Goal: Task Accomplishment & Management: Complete application form

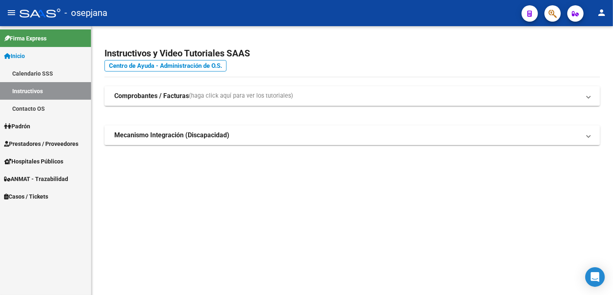
click at [34, 122] on link "Padrón" at bounding box center [45, 126] width 91 height 18
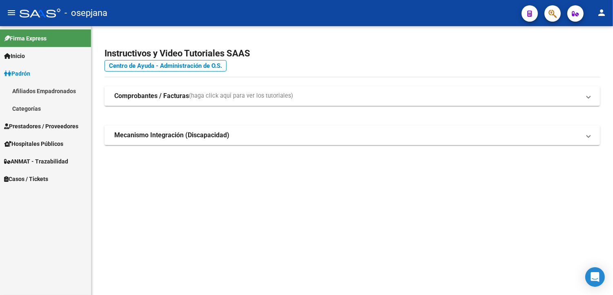
click at [49, 92] on link "Afiliados Empadronados" at bounding box center [45, 91] width 91 height 18
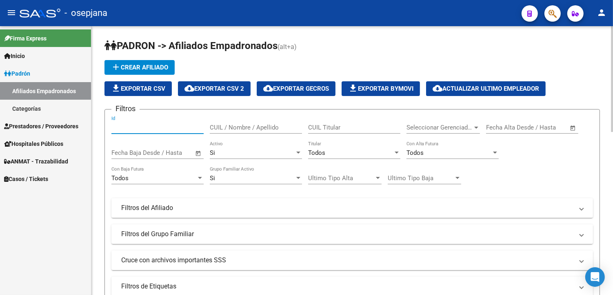
click at [143, 128] on input "Id" at bounding box center [157, 127] width 92 height 7
click at [247, 127] on input "CUIL / Nombre / Apellido" at bounding box center [256, 127] width 92 height 7
click at [377, 130] on input "CUIL Titular" at bounding box center [354, 127] width 92 height 7
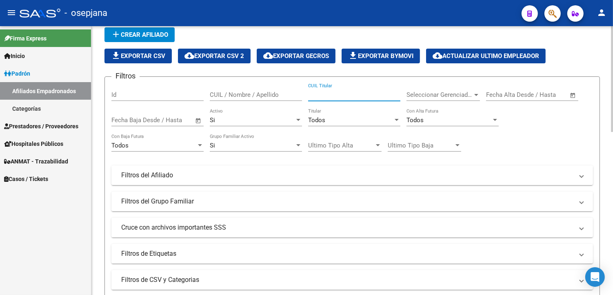
scroll to position [45, 0]
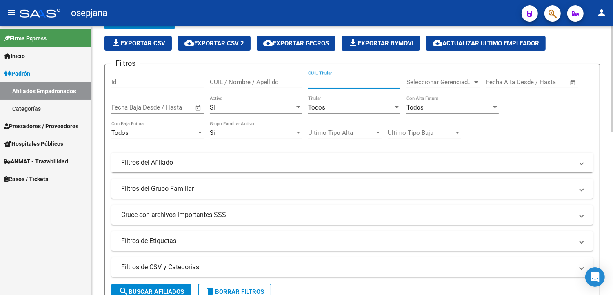
click at [201, 161] on mat-panel-title "Filtros del Afiliado" at bounding box center [347, 162] width 452 height 9
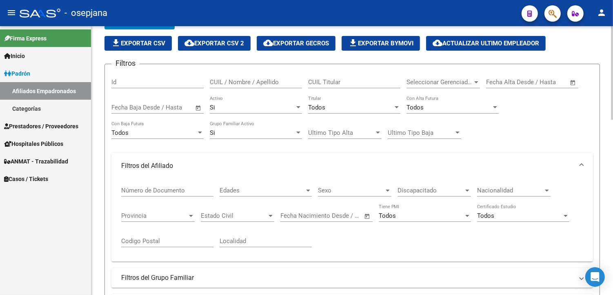
click at [162, 192] on input "Número de Documento" at bounding box center [167, 190] width 92 height 7
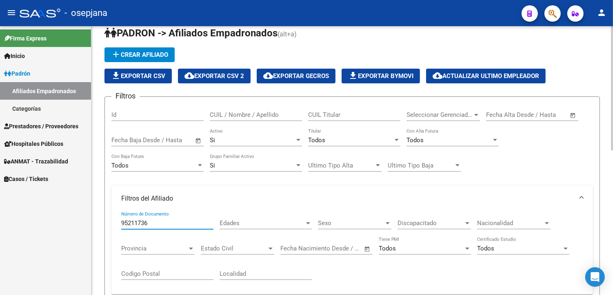
scroll to position [0, 0]
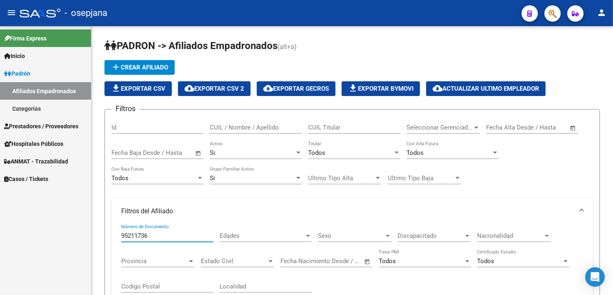
type input "95211736"
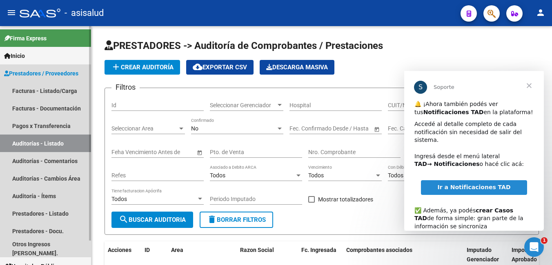
click at [27, 142] on link "Auditorías - Listado" at bounding box center [45, 144] width 91 height 18
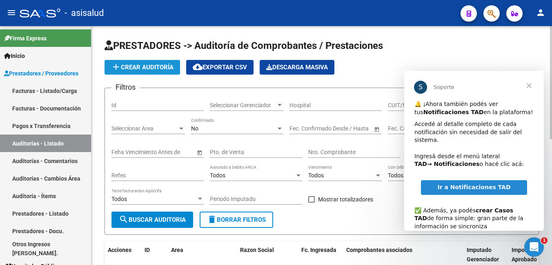
click at [139, 64] on span "add Crear Auditoría" at bounding box center [142, 67] width 62 height 7
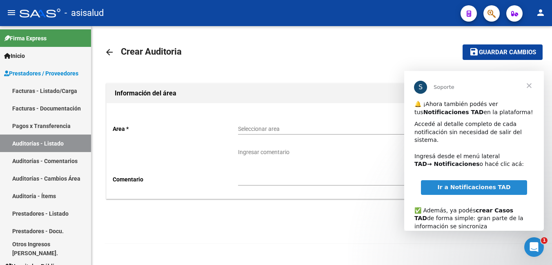
click at [279, 128] on span "Seleccionar area" at bounding box center [378, 129] width 281 height 7
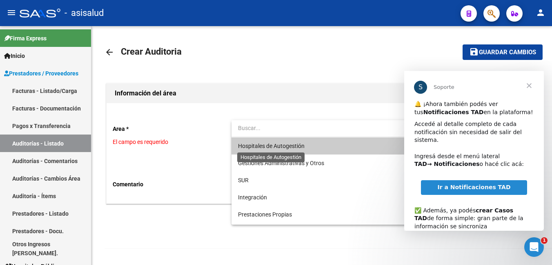
click at [277, 147] on span "Hospitales de Autogestión" at bounding box center [271, 146] width 67 height 7
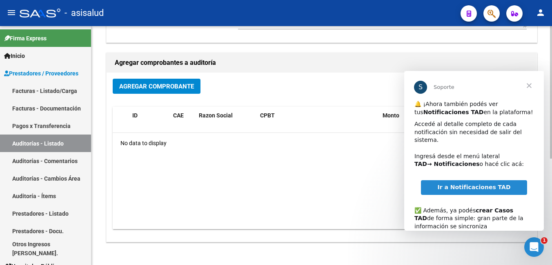
scroll to position [163, 0]
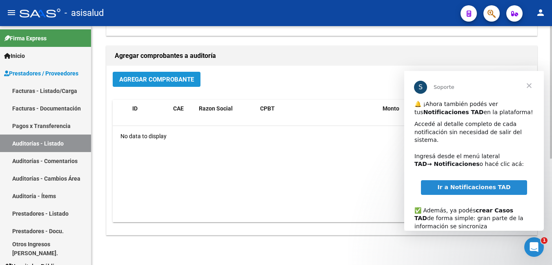
click at [140, 76] on span "Agregar Comprobante" at bounding box center [156, 79] width 75 height 7
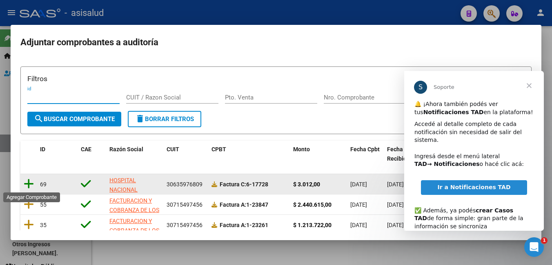
click at [29, 180] on icon at bounding box center [29, 183] width 10 height 11
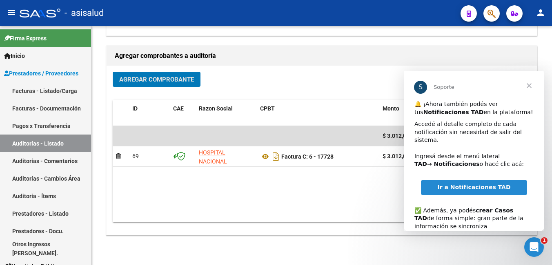
click at [531, 86] on span "Cerrar" at bounding box center [528, 85] width 29 height 29
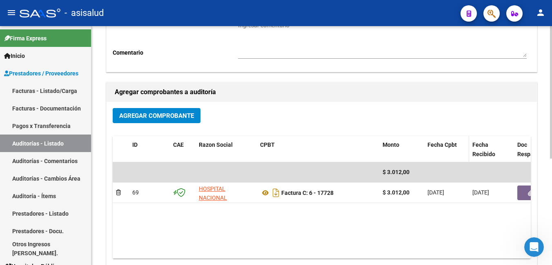
scroll to position [0, 0]
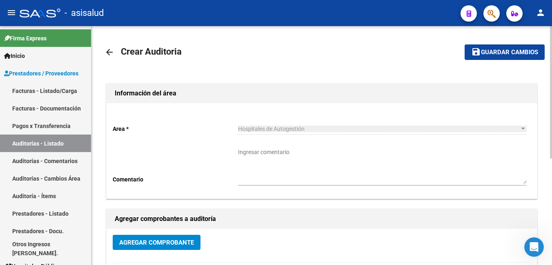
click at [524, 56] on span "Guardar cambios" at bounding box center [509, 52] width 57 height 7
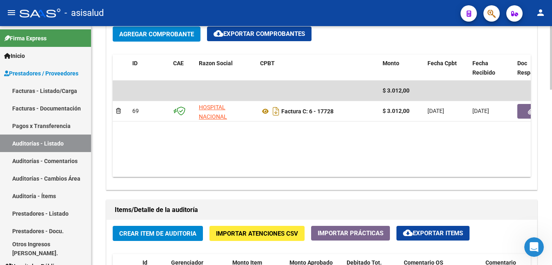
scroll to position [498, 0]
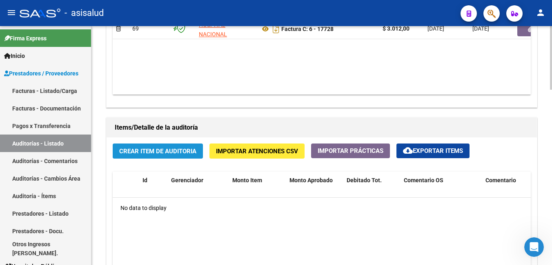
click at [156, 146] on button "Crear Item de Auditoria" at bounding box center [158, 151] width 90 height 15
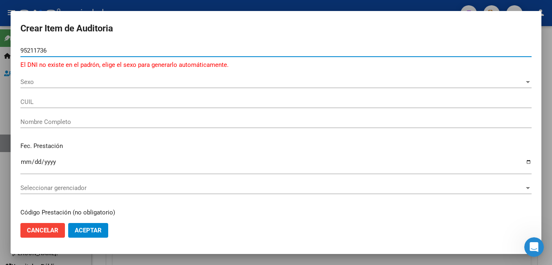
type input "95211736"
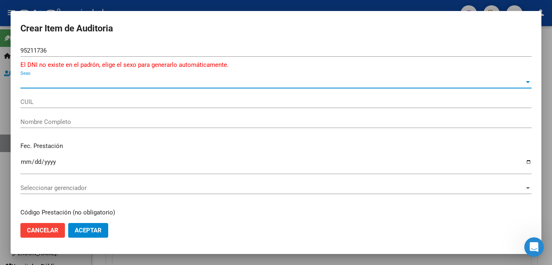
click at [59, 81] on span "Sexo" at bounding box center [272, 81] width 504 height 7
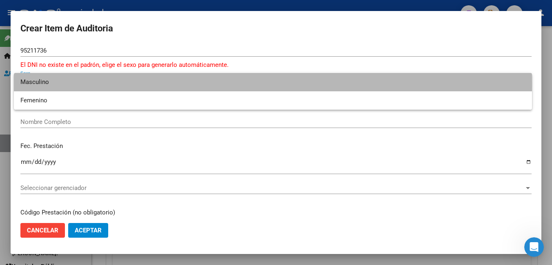
click at [51, 85] on span "Masculino" at bounding box center [272, 82] width 505 height 18
type input "20952117360"
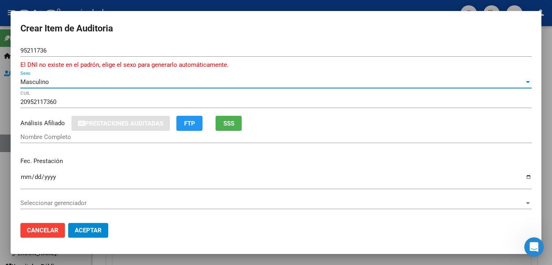
click at [232, 122] on span "SSS" at bounding box center [228, 123] width 11 height 7
type input "[PERSON_NAME]"
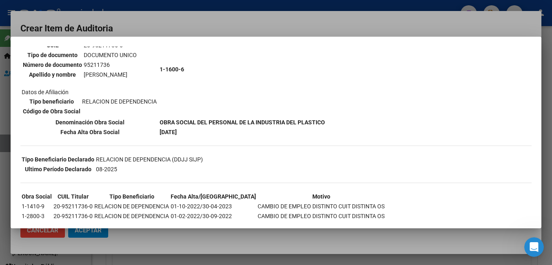
scroll to position [101, 0]
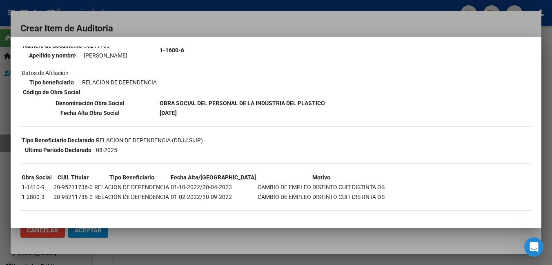
click at [234, 31] on div at bounding box center [276, 132] width 552 height 265
